Goal: Find specific page/section: Find specific page/section

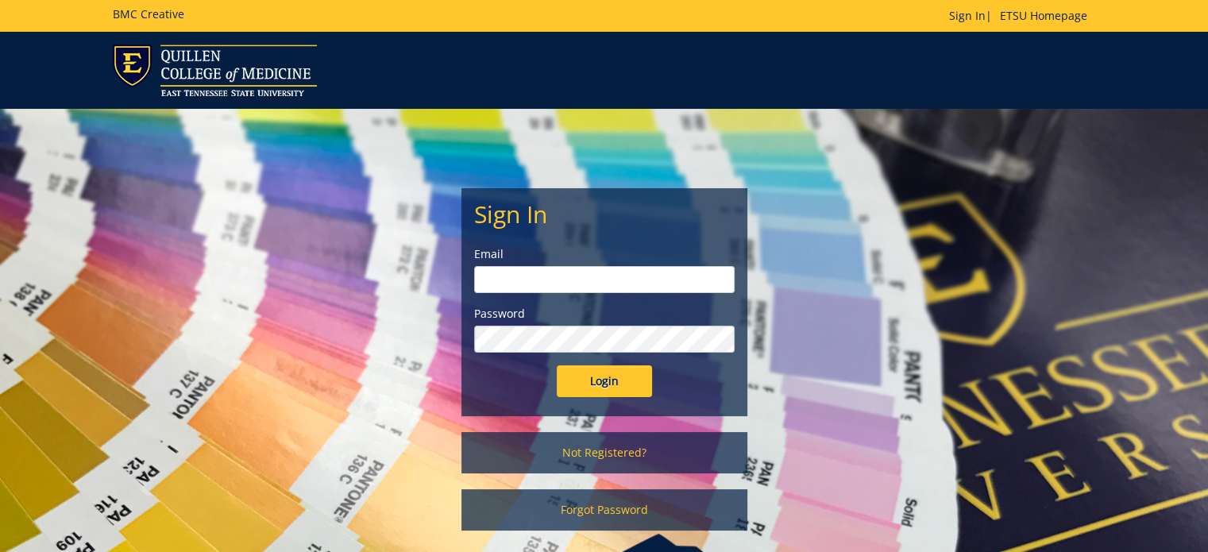
type input "[PERSON_NAME][EMAIL_ADDRESS][DOMAIN_NAME]"
click at [582, 375] on input "Login" at bounding box center [604, 381] width 95 height 32
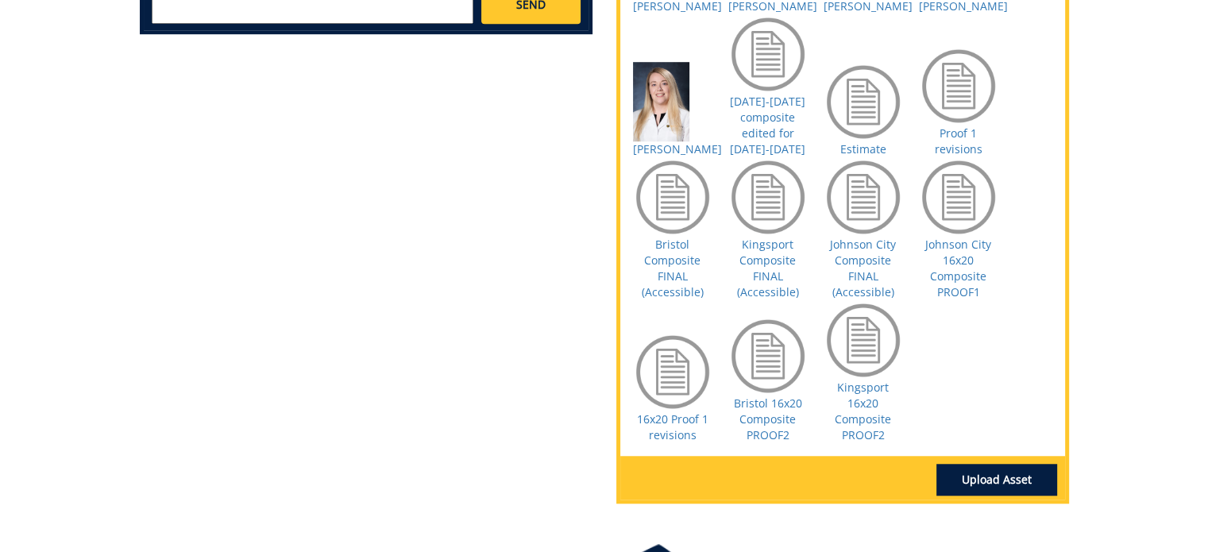
scroll to position [1271, 0]
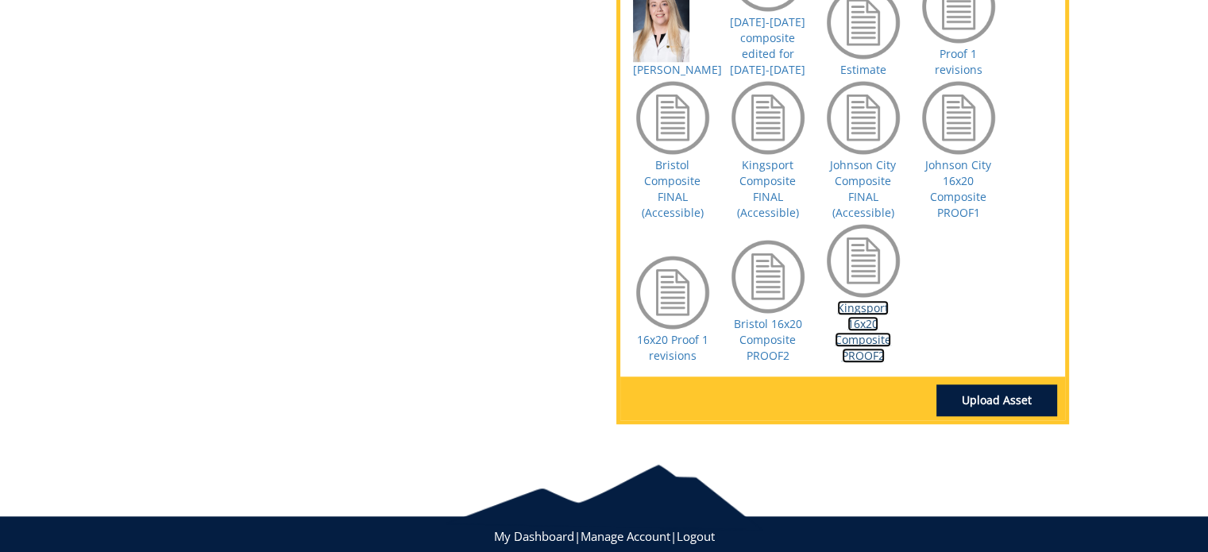
click at [848, 352] on link "Kingsport 16x20 Composite PROOF2" at bounding box center [863, 331] width 56 height 63
click at [752, 350] on link "Bristol 16x20 Composite PROOF2" at bounding box center [768, 339] width 68 height 47
